Goal: Task Accomplishment & Management: Use online tool/utility

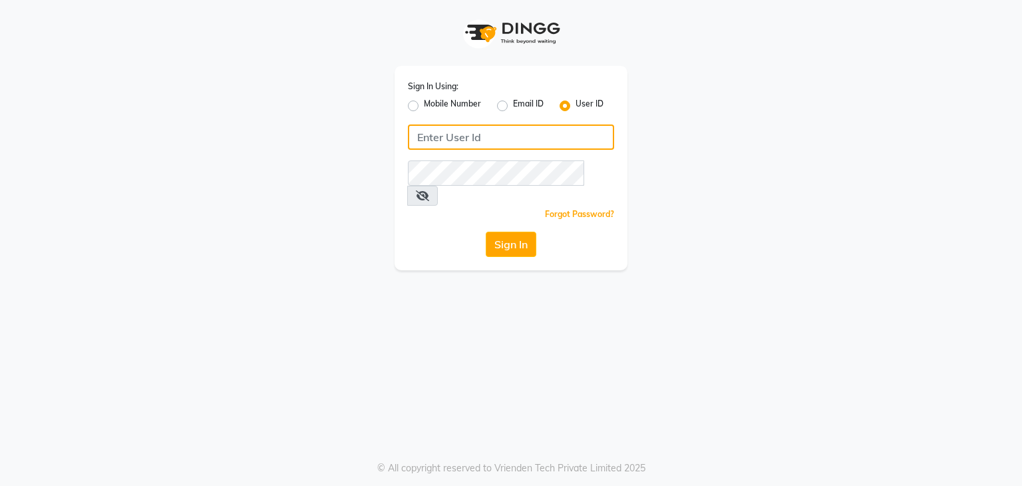
type input "7337891444"
click at [424, 110] on label "Mobile Number" at bounding box center [452, 106] width 57 height 16
click at [424, 106] on input "Mobile Number" at bounding box center [428, 102] width 9 height 9
radio input "true"
radio input "false"
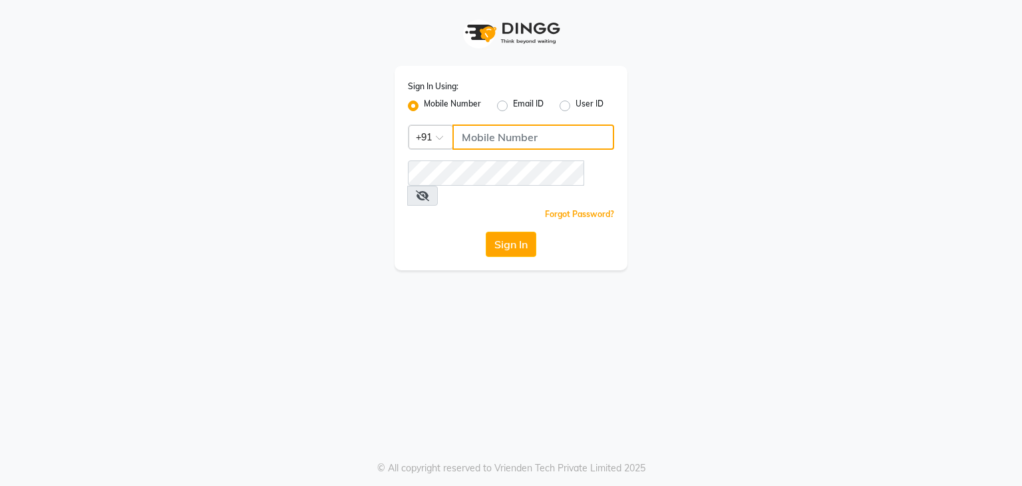
click at [523, 135] on input "Username" at bounding box center [533, 136] width 162 height 25
type input "7337891444"
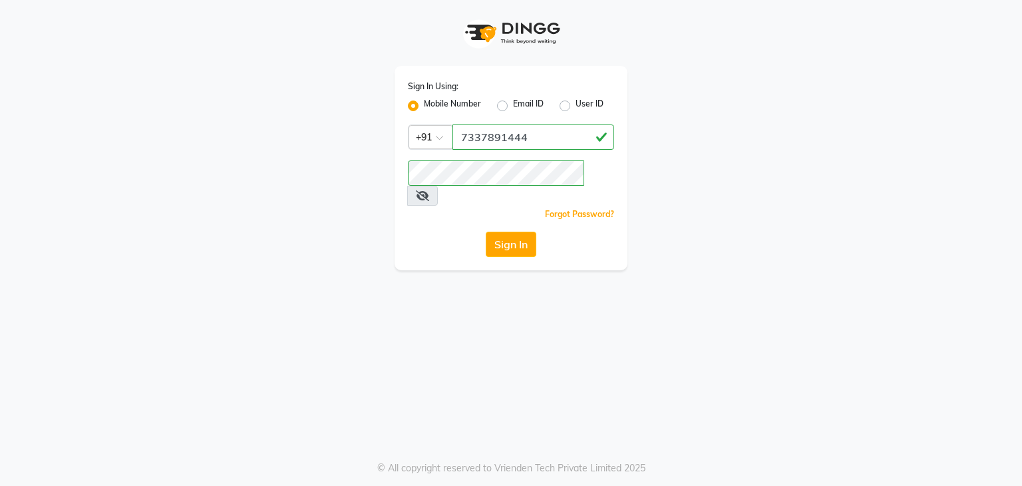
click at [429, 190] on icon at bounding box center [422, 195] width 13 height 11
click at [507, 231] on button "Sign In" at bounding box center [511, 243] width 51 height 25
click at [436, 457] on div "Sign In Using: Mobile Number Email ID User ID Country Code × +91 7337891444 Rem…" at bounding box center [511, 243] width 1022 height 486
click at [513, 231] on button "Sign In" at bounding box center [511, 243] width 51 height 25
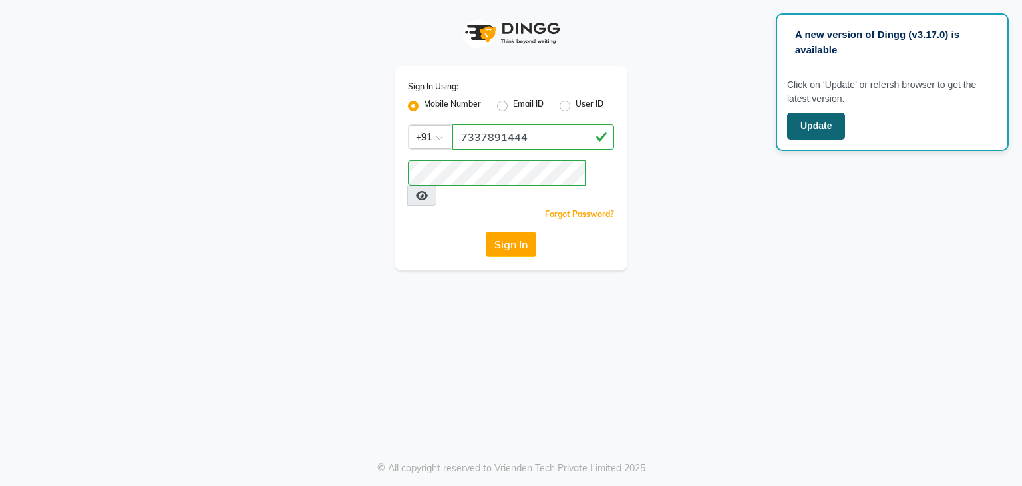
click at [825, 123] on button "Update" at bounding box center [816, 125] width 58 height 27
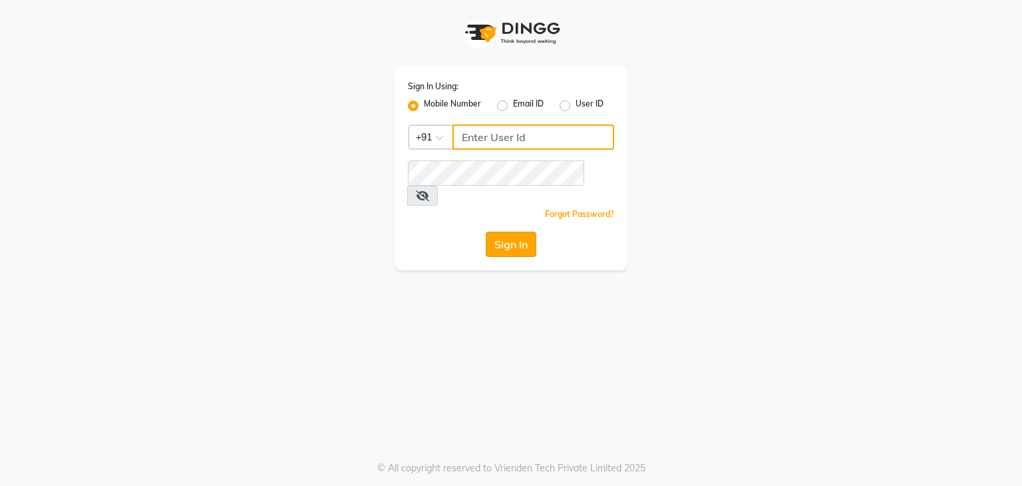
type input "7337891444"
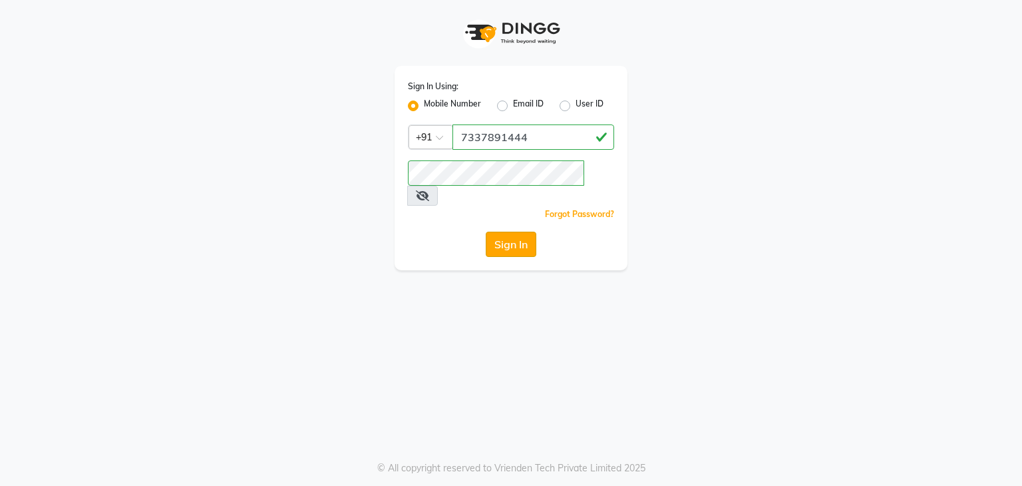
click at [502, 232] on button "Sign In" at bounding box center [511, 243] width 51 height 25
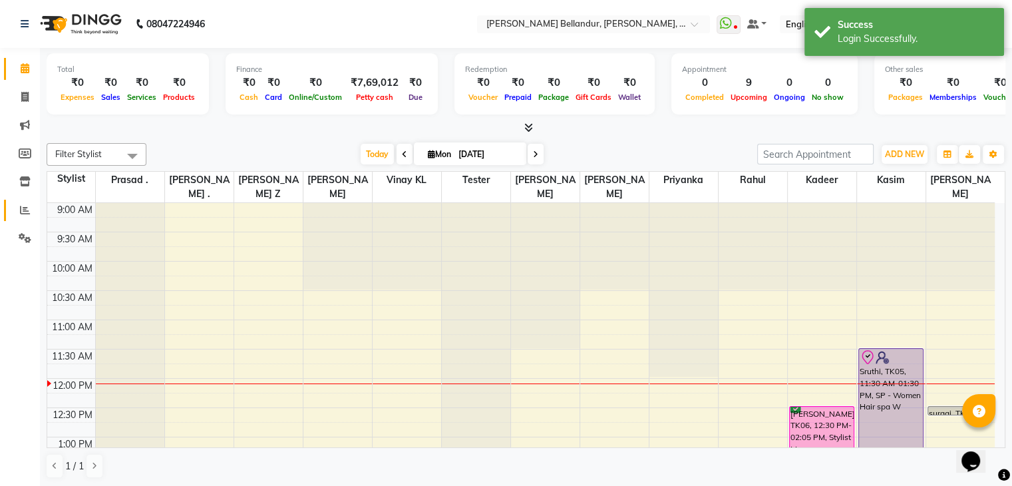
click at [11, 220] on link "Reports" at bounding box center [20, 211] width 32 height 22
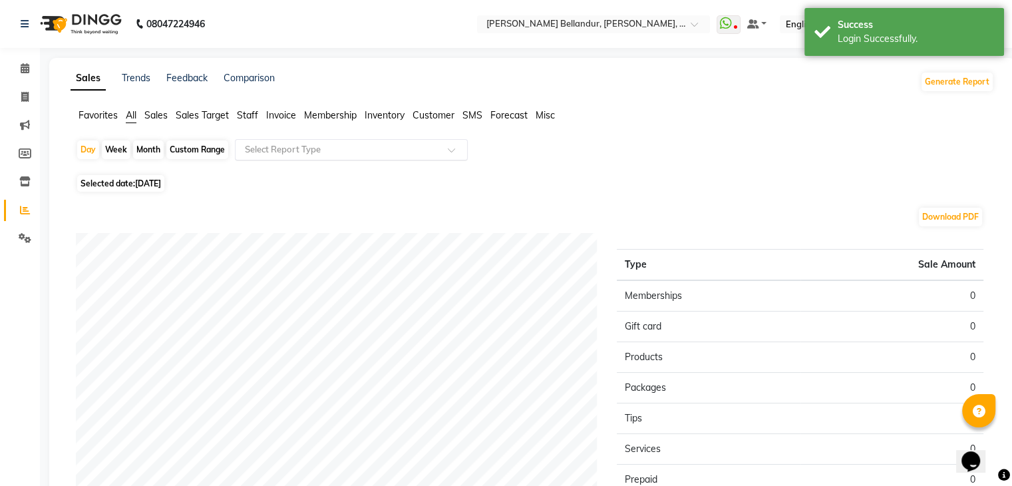
click at [288, 144] on input "text" at bounding box center [338, 149] width 192 height 13
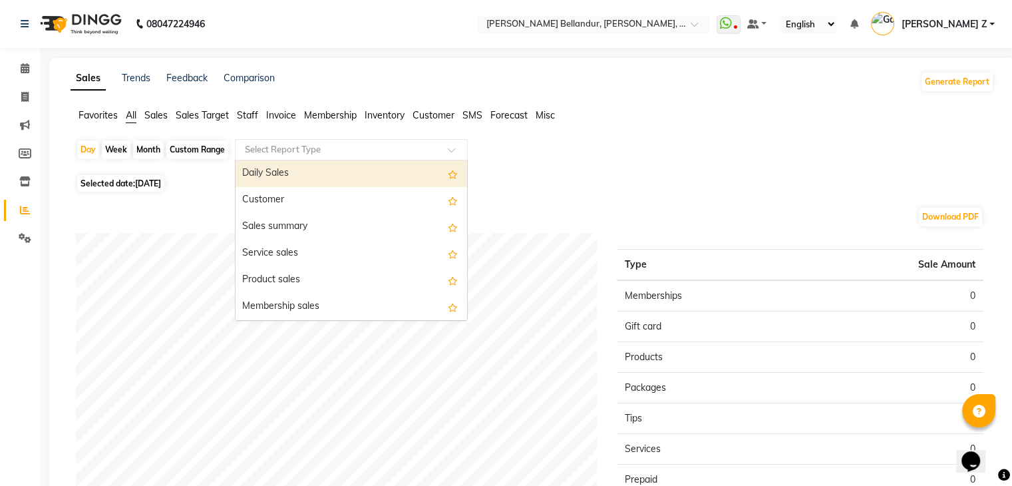
click at [152, 153] on div "Month" at bounding box center [148, 149] width 31 height 19
select select "9"
select select "2025"
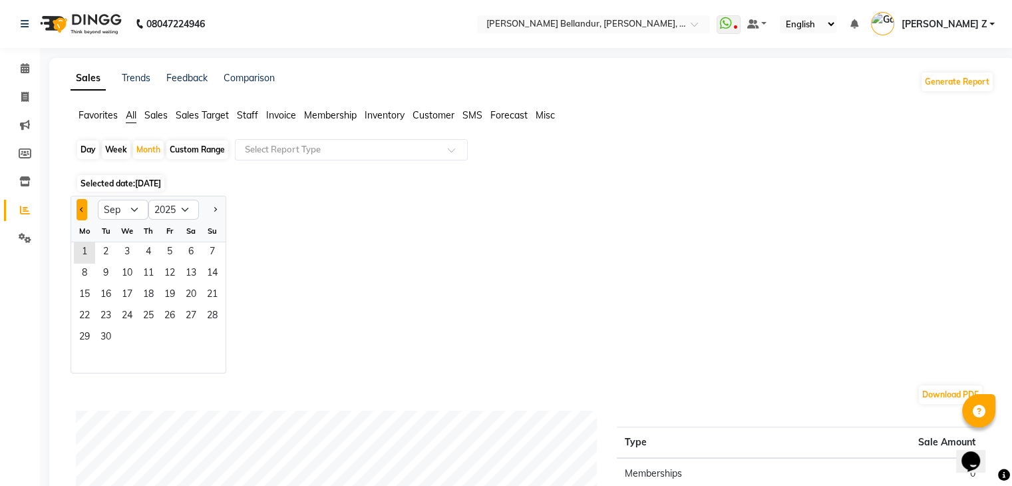
click at [84, 212] on button "Previous month" at bounding box center [81, 209] width 11 height 21
select select "8"
click at [173, 253] on span "1" at bounding box center [169, 252] width 21 height 21
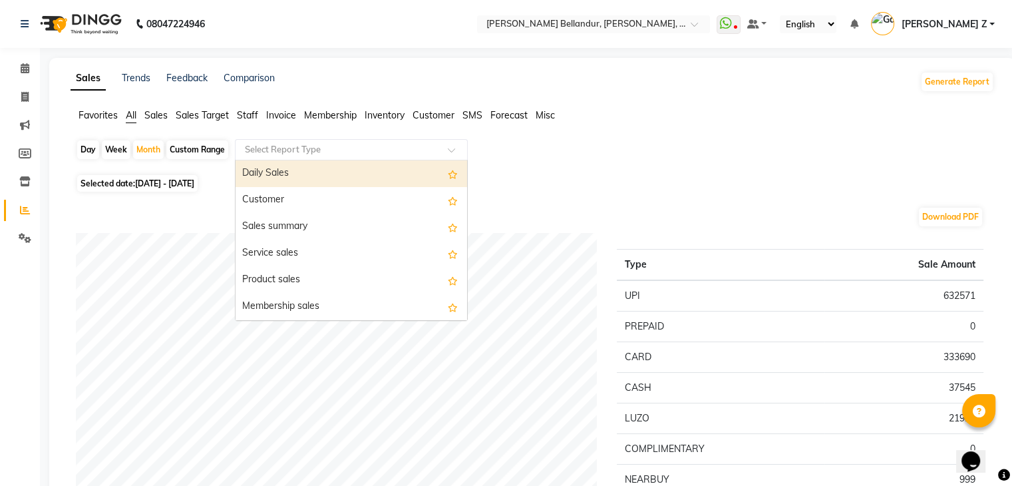
click at [275, 148] on input "text" at bounding box center [338, 149] width 192 height 13
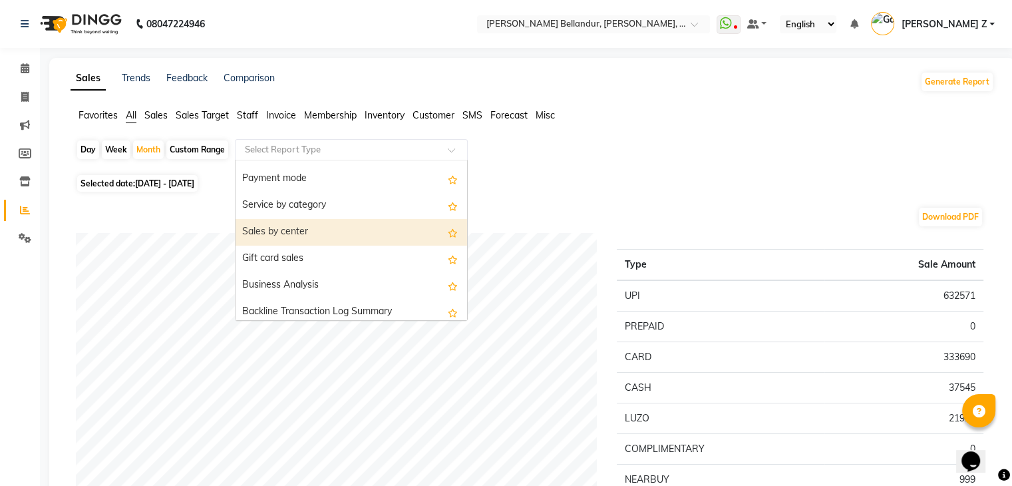
scroll to position [258, 0]
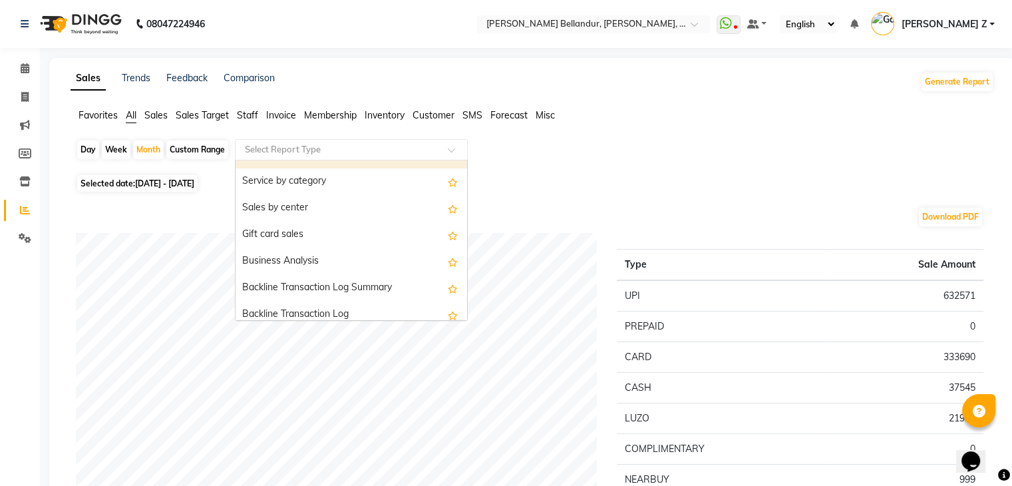
click at [251, 115] on span "Staff" at bounding box center [247, 115] width 21 height 12
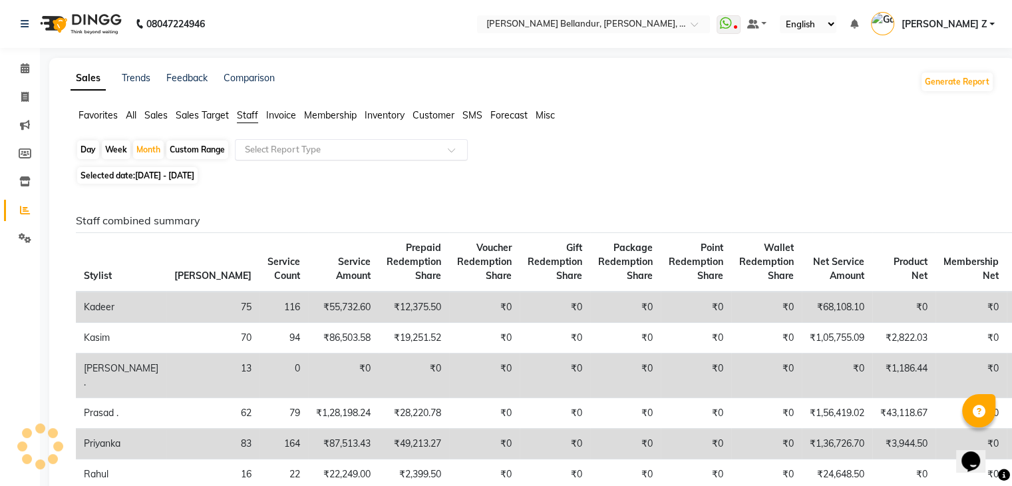
click at [321, 154] on input "text" at bounding box center [338, 149] width 192 height 13
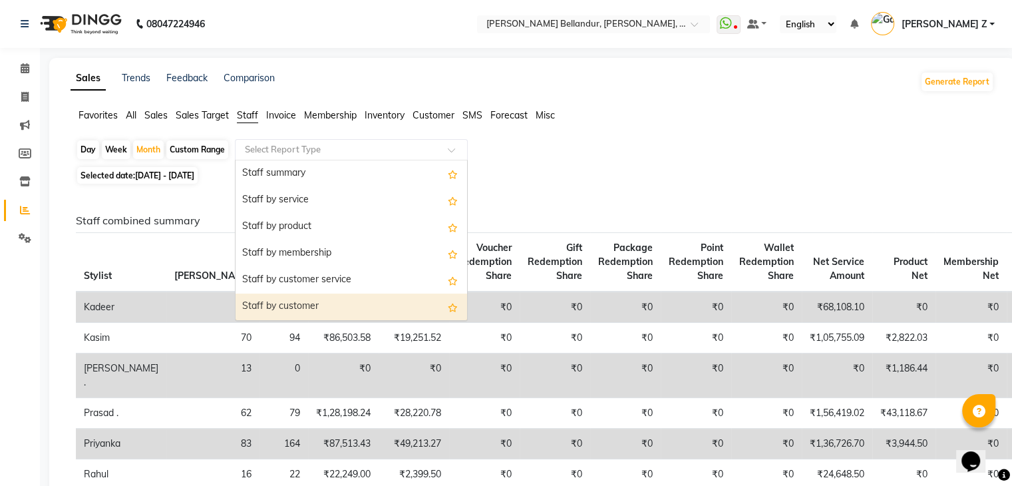
click at [279, 303] on div "Staff by customer" at bounding box center [350, 306] width 231 height 27
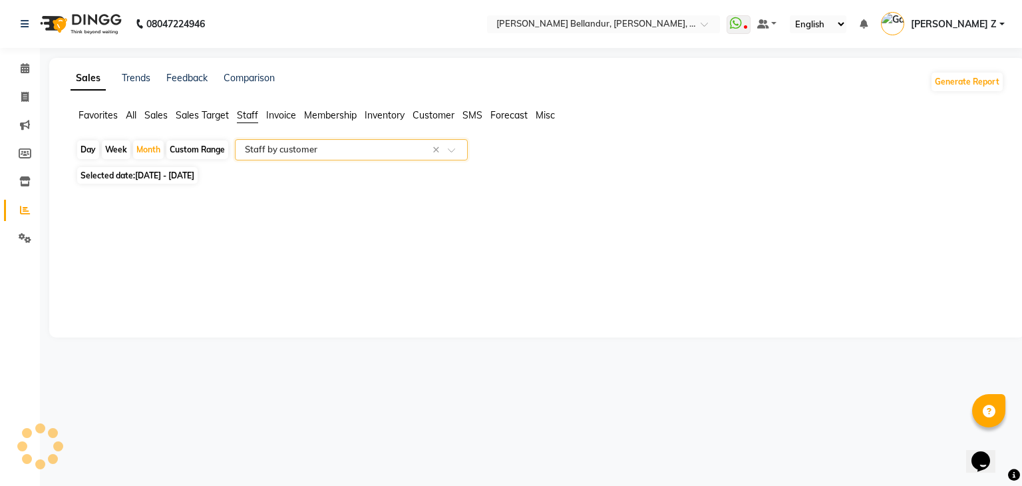
select select "full_report"
select select "csv"
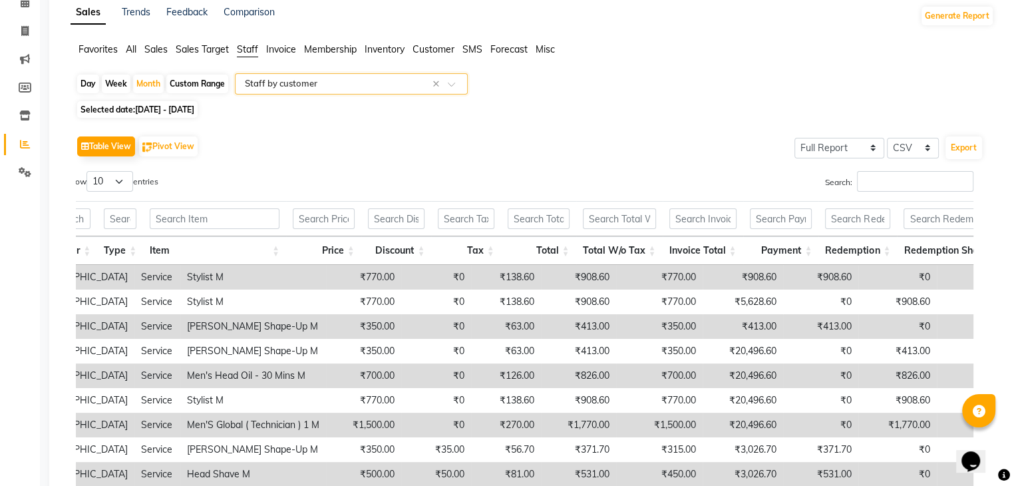
scroll to position [0, 0]
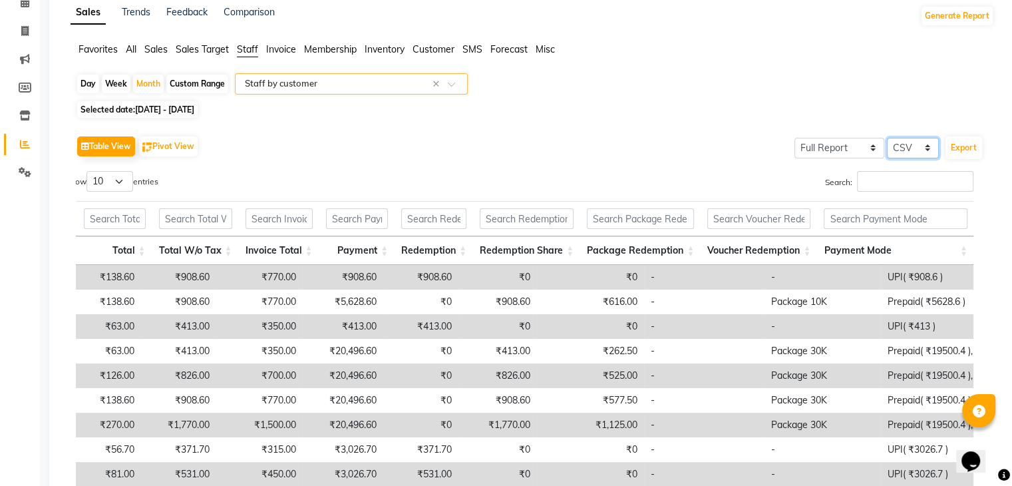
click at [909, 139] on select "Select CSV PDF" at bounding box center [913, 148] width 52 height 21
click at [887, 138] on select "Select CSV PDF" at bounding box center [913, 148] width 52 height 21
click at [952, 152] on button "Export" at bounding box center [963, 147] width 37 height 23
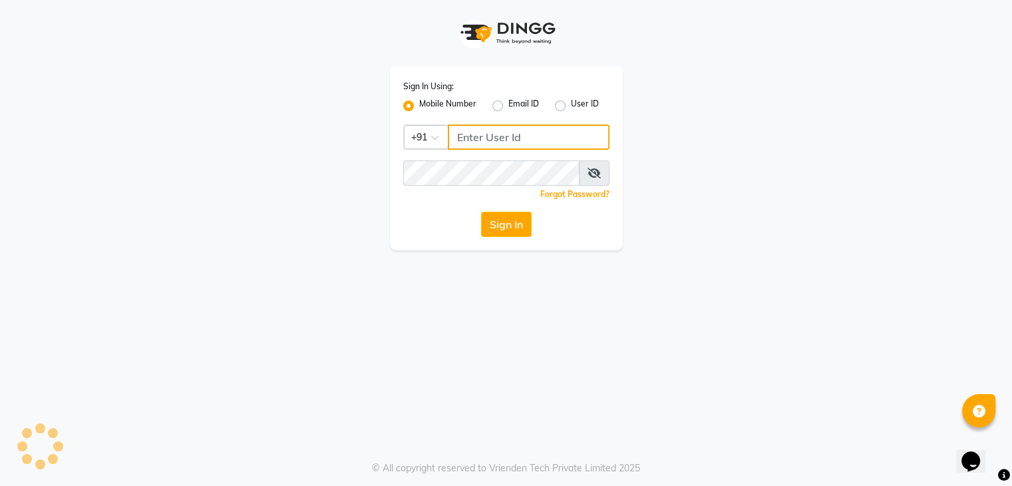
type input "7337891444"
